Goal: Task Accomplishment & Management: Manage account settings

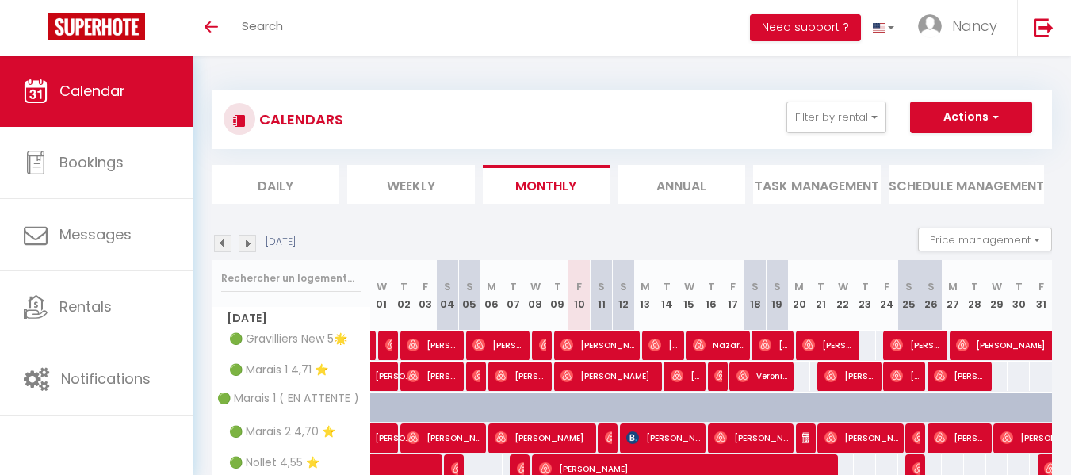
select select
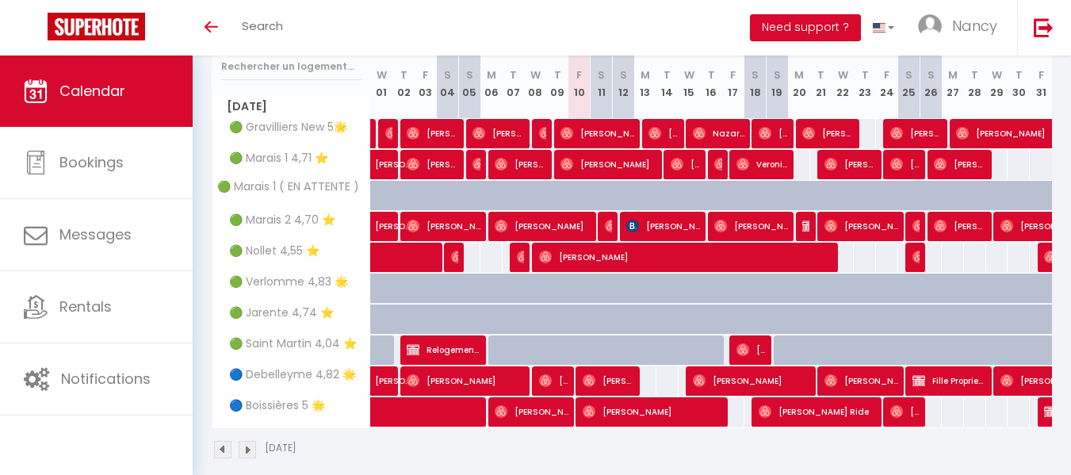
scroll to position [212, 0]
click at [606, 384] on span "[PERSON_NAME]" at bounding box center [609, 380] width 52 height 30
select select "OK"
select select "0"
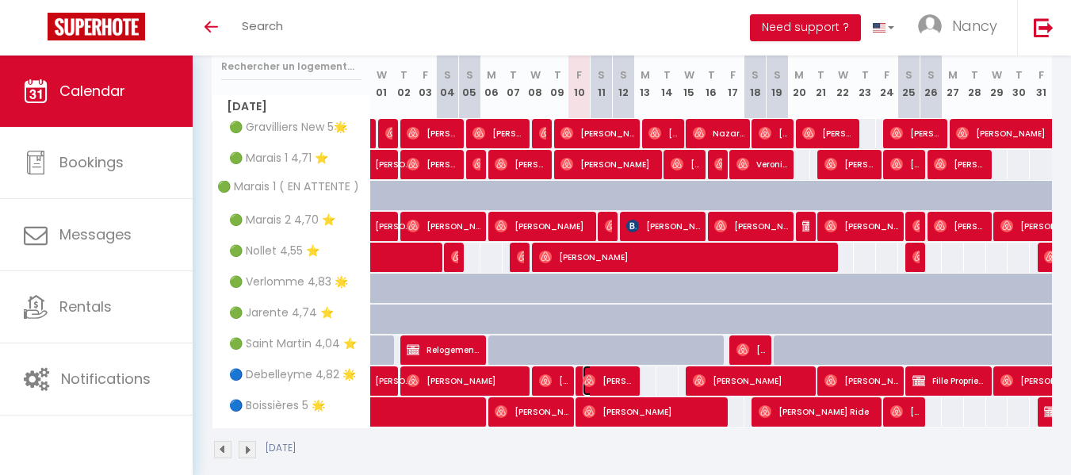
select select "0"
select select "1"
select select
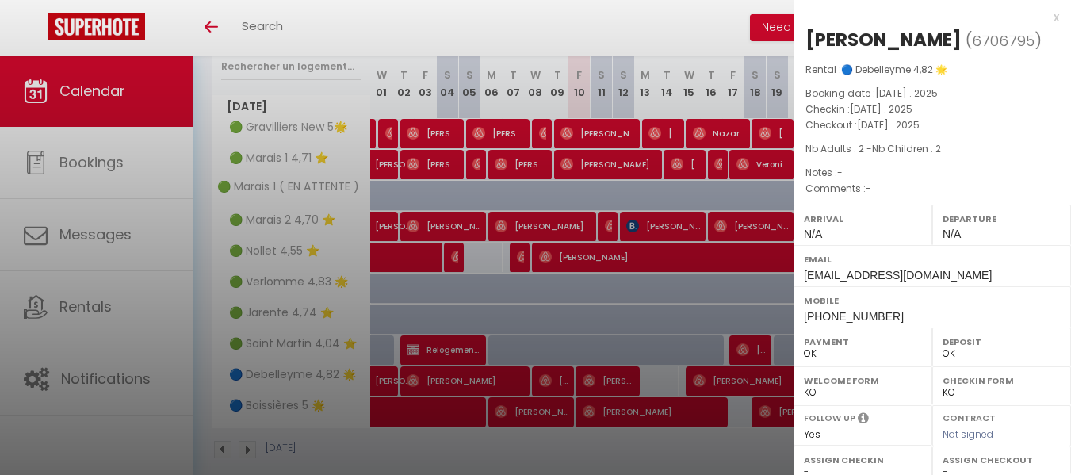
click at [701, 309] on div at bounding box center [535, 237] width 1071 height 475
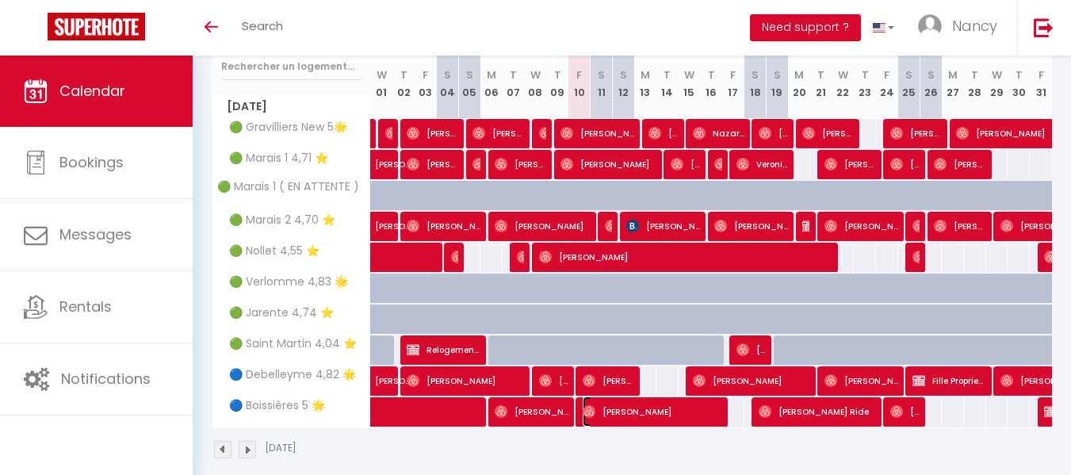
click at [697, 408] on span "[PERSON_NAME]" at bounding box center [653, 411] width 140 height 30
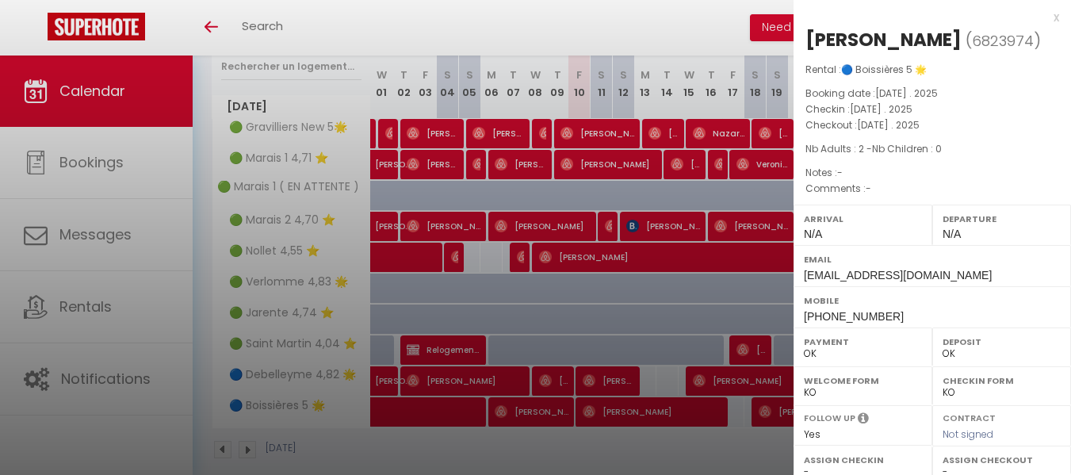
click at [697, 408] on div at bounding box center [535, 237] width 1071 height 475
